Goal: Transaction & Acquisition: Purchase product/service

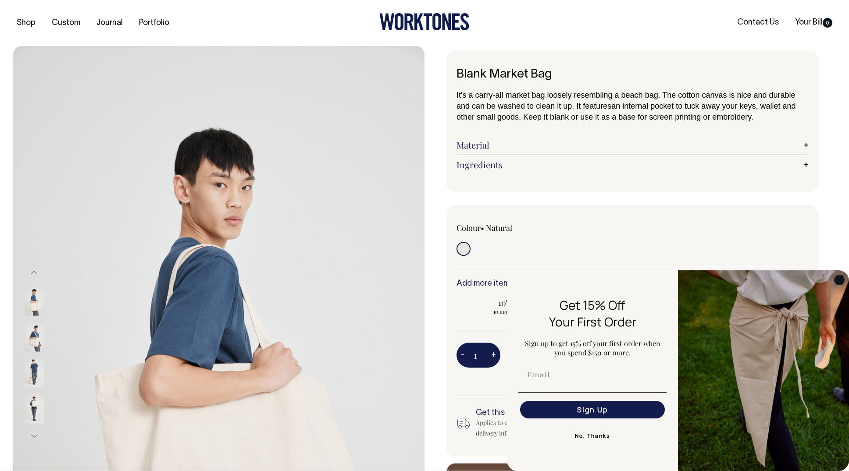
click at [838, 280] on circle "Close dialog" at bounding box center [839, 280] width 10 height 10
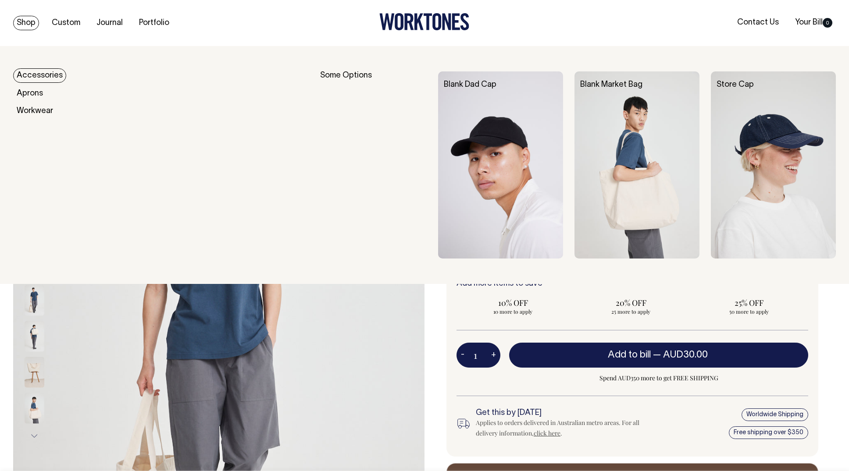
click at [31, 74] on link "Accessories" at bounding box center [39, 75] width 53 height 14
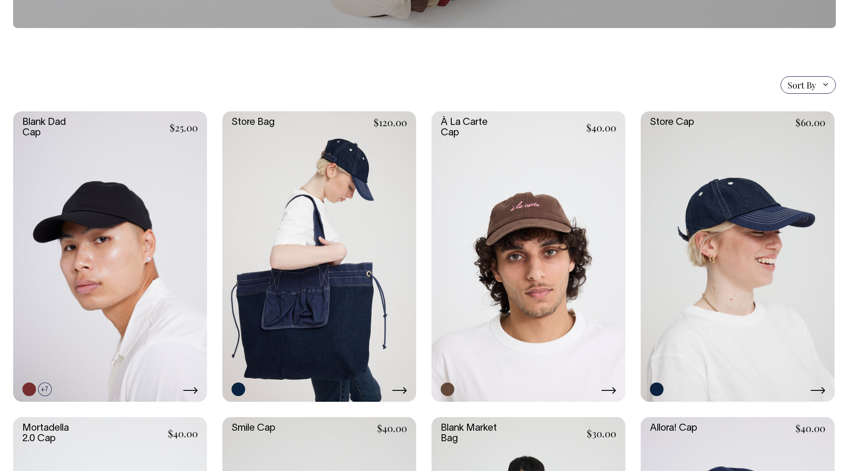
scroll to position [158, 0]
click at [337, 250] on link at bounding box center [319, 256] width 194 height 291
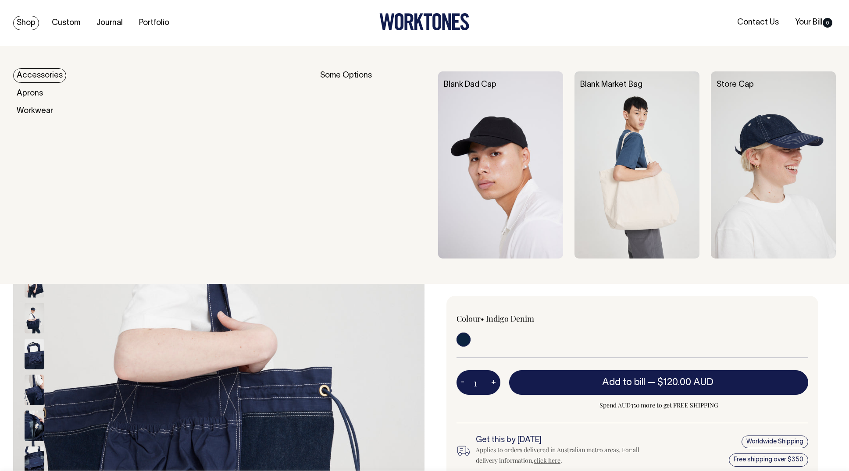
click at [40, 77] on link "Accessories" at bounding box center [39, 75] width 53 height 14
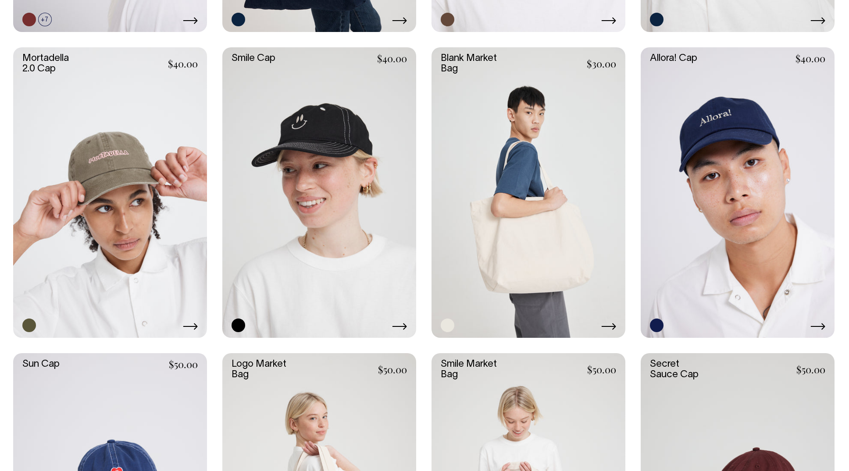
scroll to position [528, 0]
click at [505, 174] on link at bounding box center [528, 193] width 194 height 291
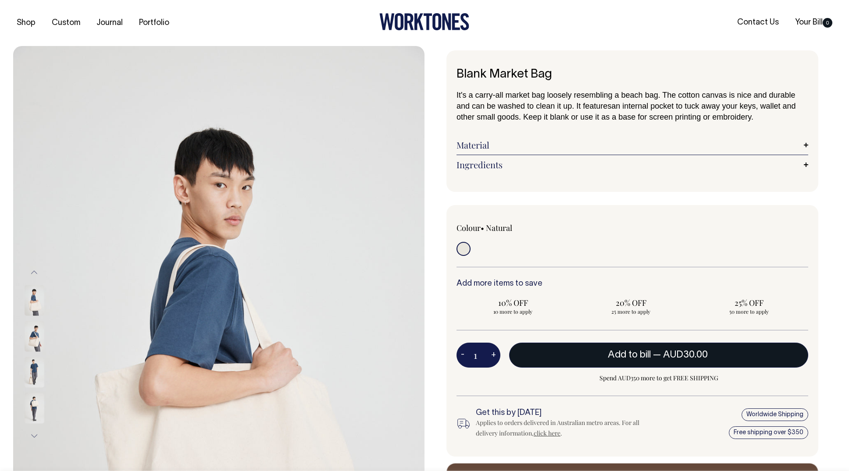
click at [627, 357] on span "Add to bill" at bounding box center [629, 355] width 43 height 9
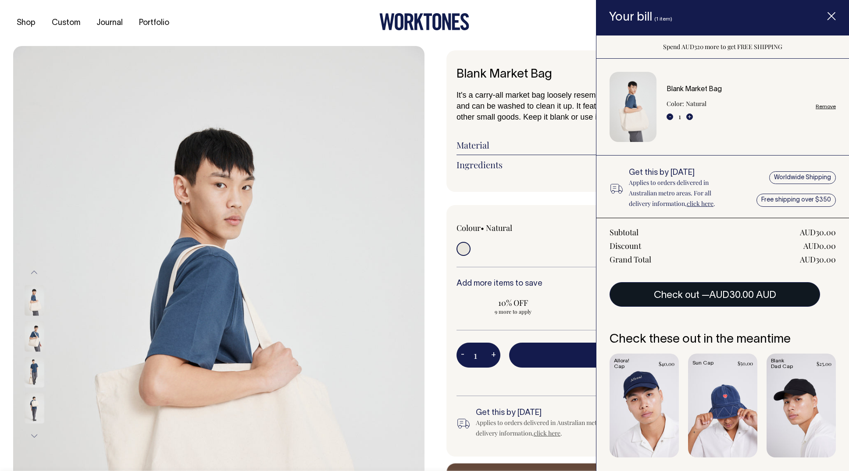
click at [692, 298] on button "Check out — AUD30.00 AUD" at bounding box center [714, 294] width 210 height 25
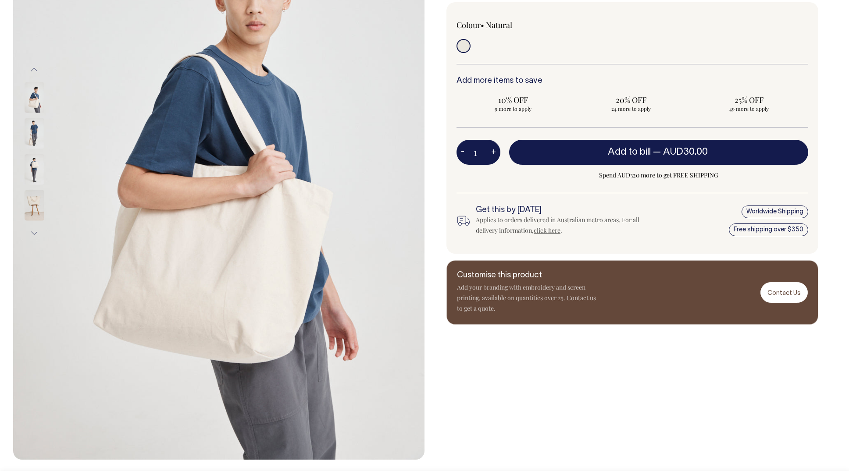
scroll to position [203, 0]
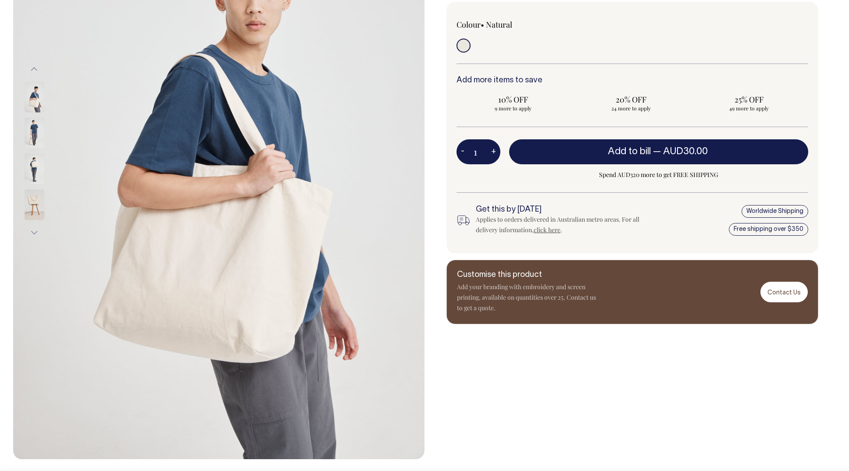
click at [36, 167] on img at bounding box center [35, 168] width 20 height 31
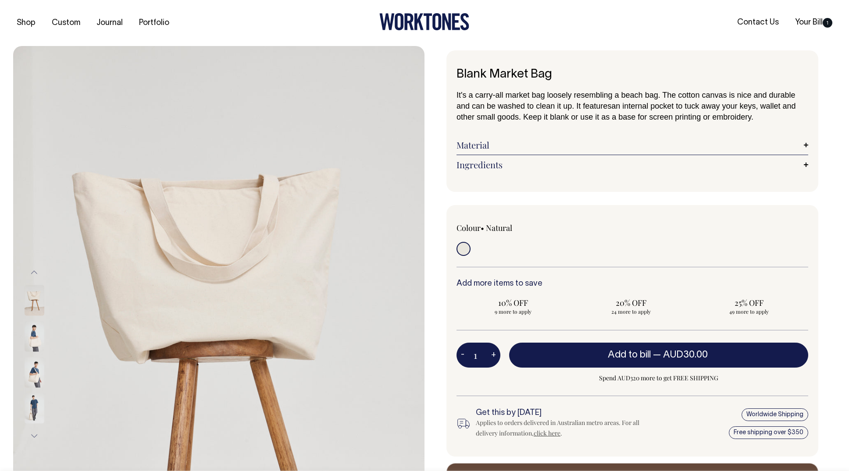
scroll to position [0, 0]
